Goal: Task Accomplishment & Management: Use online tool/utility

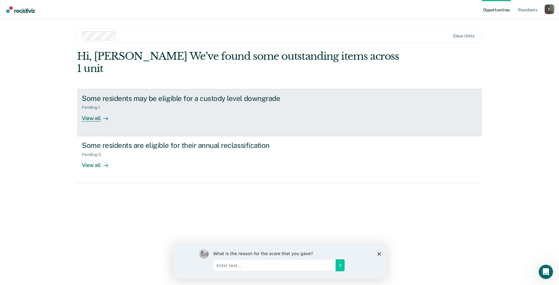
click at [92, 110] on div "View all" at bounding box center [98, 116] width 33 height 12
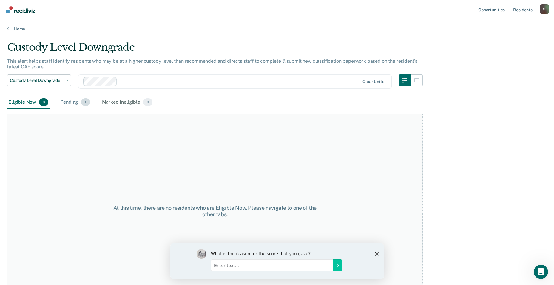
click at [75, 103] on div "Pending 1" at bounding box center [75, 102] width 32 height 13
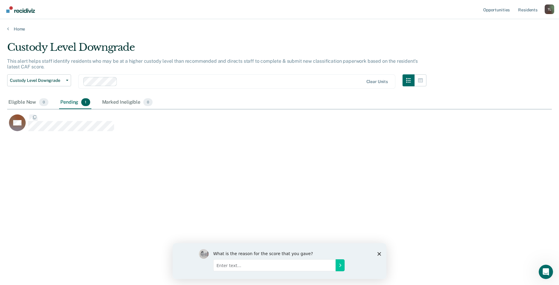
scroll to position [194, 540]
click at [69, 79] on button "Custody Level Downgrade" at bounding box center [39, 80] width 64 height 12
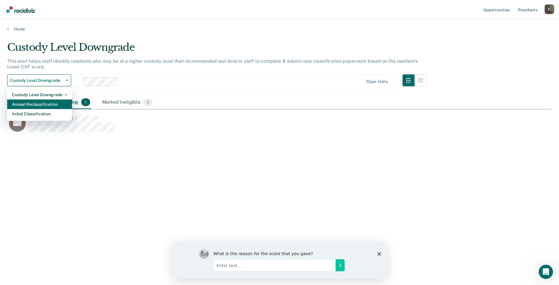
click at [52, 103] on div "Annual Reclassification" at bounding box center [39, 104] width 55 height 10
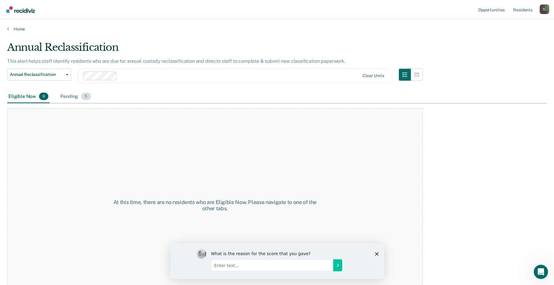
click at [84, 96] on span "5" at bounding box center [86, 96] width 10 height 8
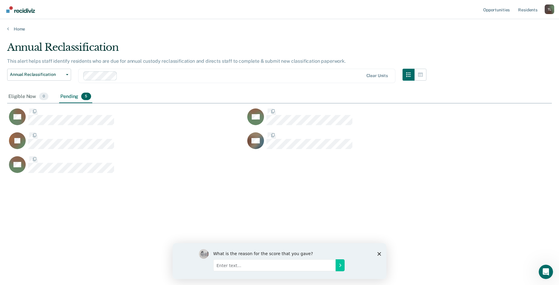
scroll to position [194, 540]
